Goal: Task Accomplishment & Management: Use online tool/utility

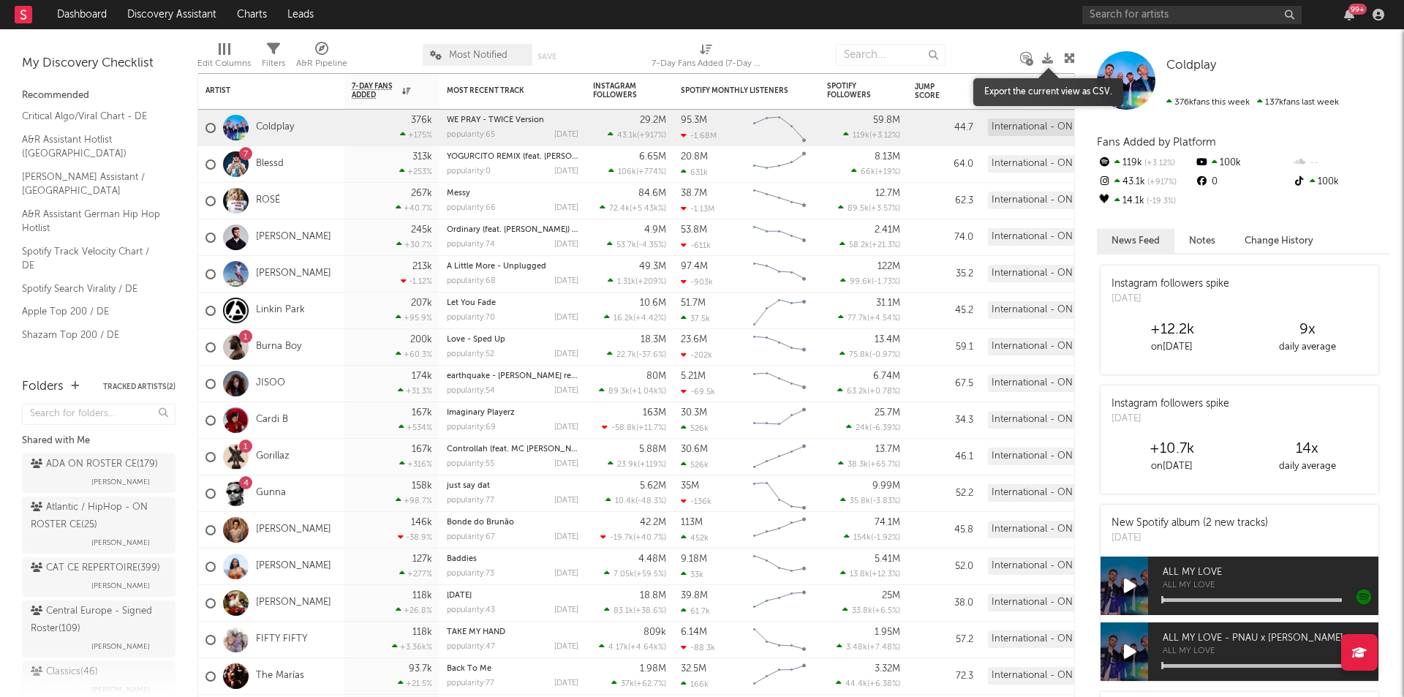
click at [1049, 56] on icon at bounding box center [1047, 58] width 11 height 11
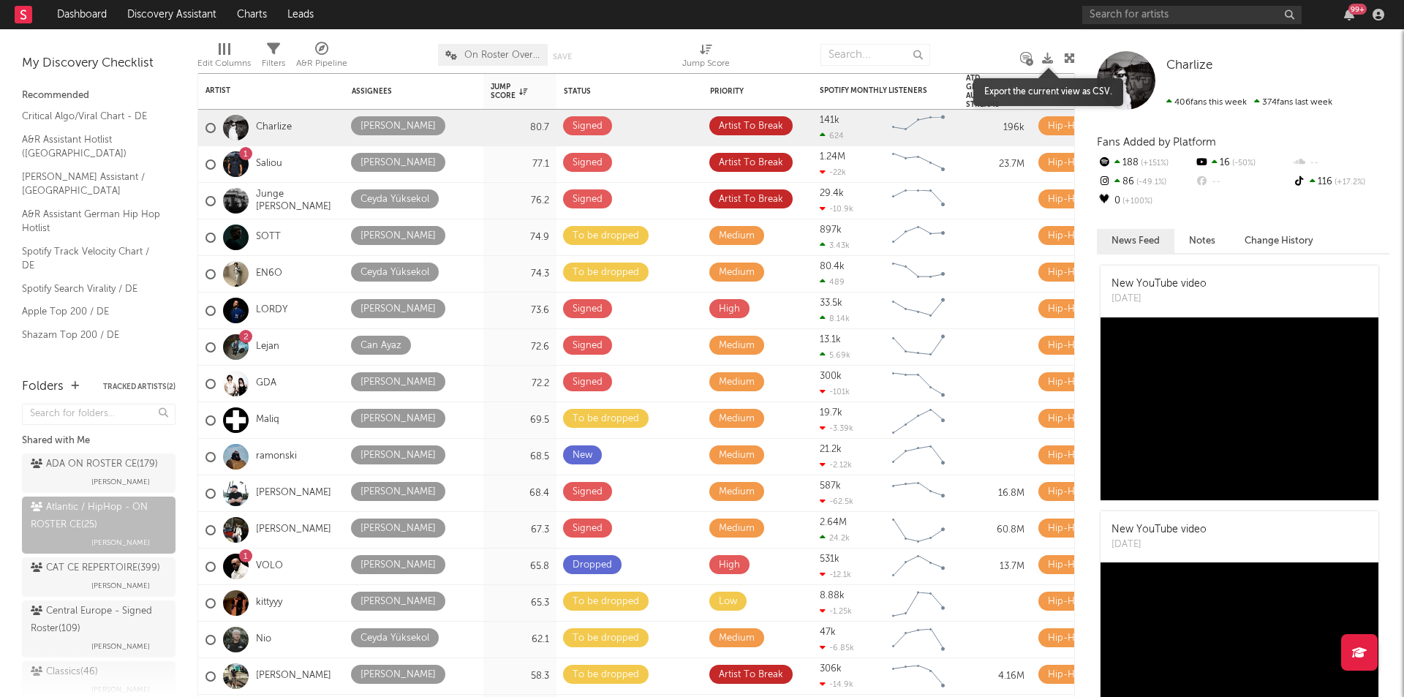
click at [1049, 58] on icon at bounding box center [1047, 58] width 11 height 11
click at [1319, 56] on div "Charlize 406 fans this week 374 fans last week" at bounding box center [1243, 80] width 293 height 59
click at [1047, 58] on icon at bounding box center [1047, 58] width 11 height 11
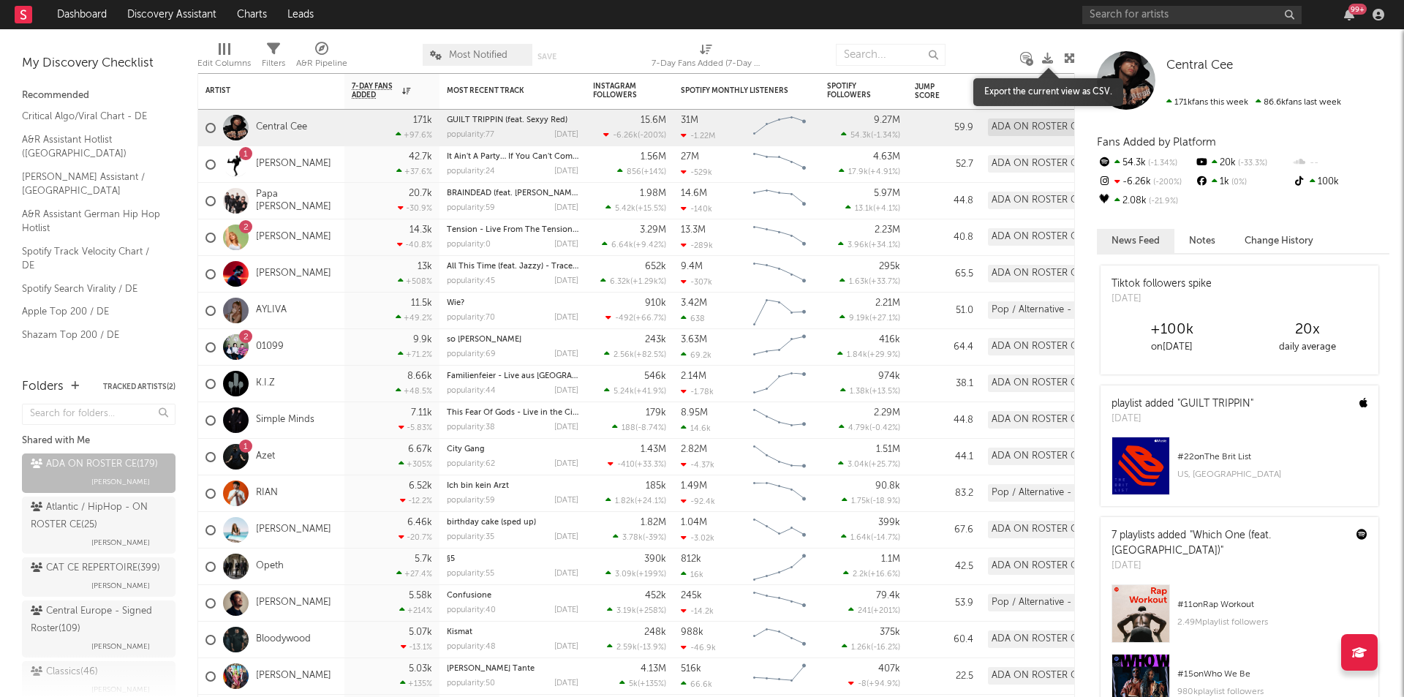
click at [1052, 60] on icon at bounding box center [1047, 58] width 11 height 11
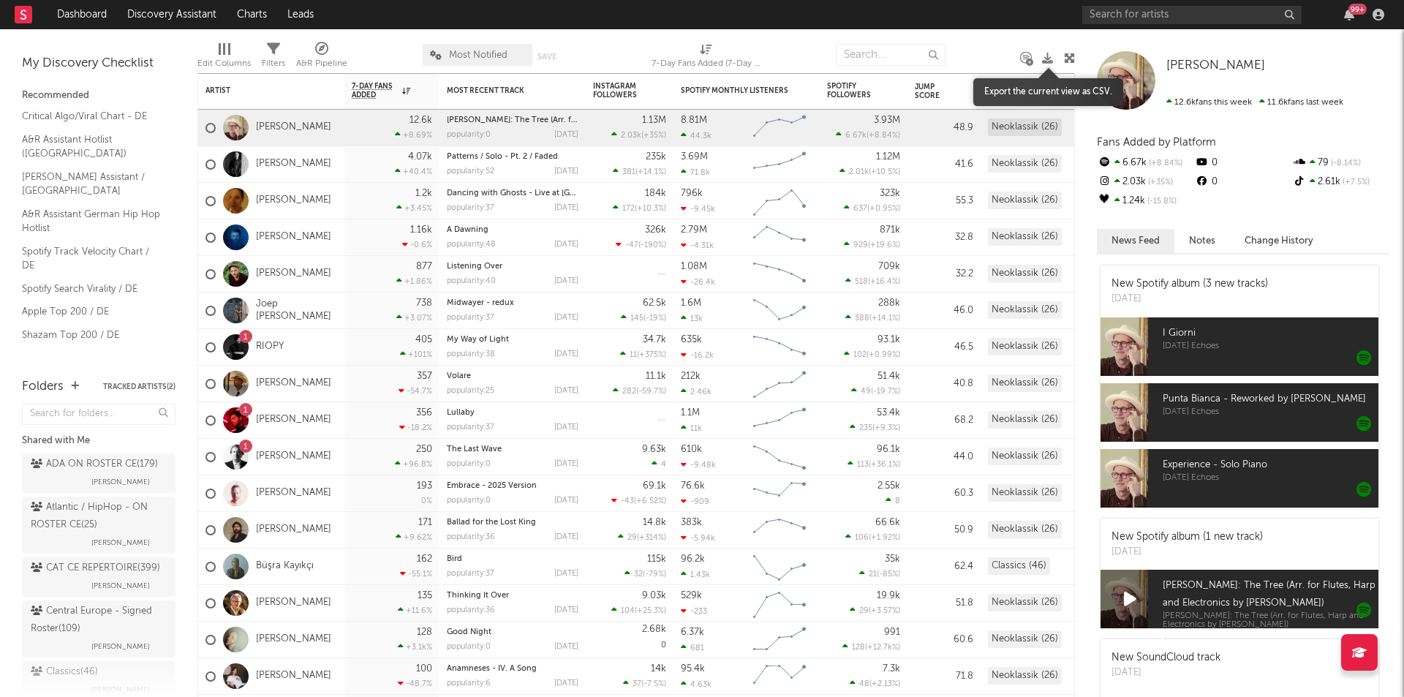
click at [1049, 55] on icon at bounding box center [1047, 58] width 11 height 11
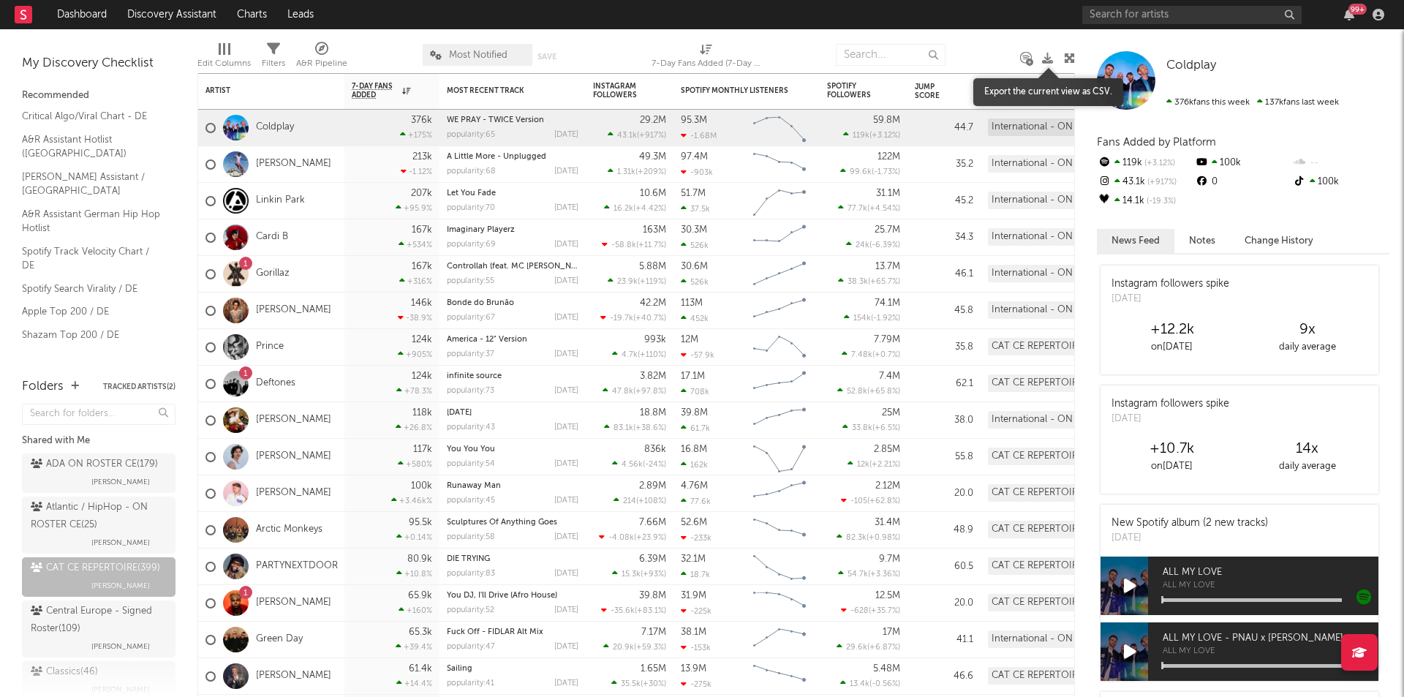
click at [1049, 56] on icon at bounding box center [1047, 58] width 11 height 11
